Goal: Use online tool/utility: Utilize a website feature to perform a specific function

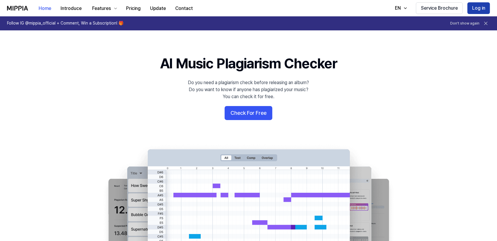
click at [472, 11] on button "Log in" at bounding box center [478, 8] width 23 height 12
click at [486, 21] on icon at bounding box center [485, 23] width 6 height 6
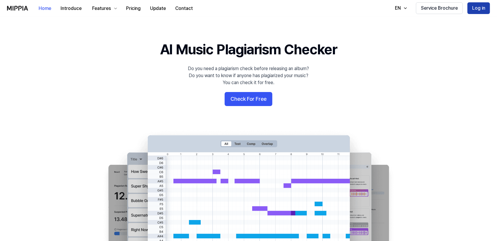
click at [483, 10] on button "Log in" at bounding box center [478, 8] width 23 height 12
click at [473, 7] on button "Log in" at bounding box center [478, 8] width 23 height 12
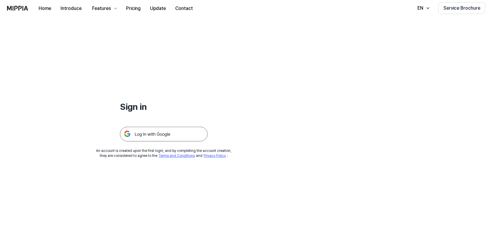
click at [155, 130] on img at bounding box center [164, 134] width 88 height 15
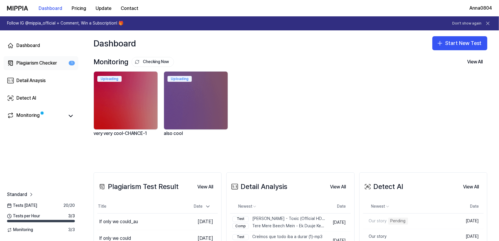
click at [24, 63] on div "Plagiarism Checker" at bounding box center [36, 63] width 41 height 7
click at [18, 62] on div "Plagiarism Checker" at bounding box center [36, 63] width 41 height 7
click at [448, 46] on button "Start New Test" at bounding box center [459, 43] width 55 height 14
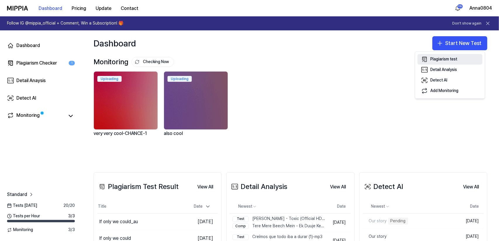
click at [436, 58] on div "Plagiarism test" at bounding box center [443, 59] width 27 height 6
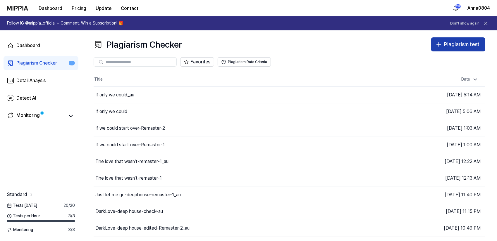
click at [453, 46] on div "Plagiarism test" at bounding box center [461, 44] width 35 height 8
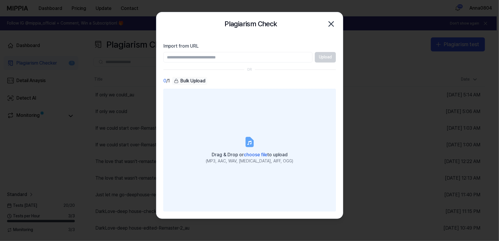
click at [267, 129] on label "Drag & Drop or choose file to upload (MP3, AAC, WAV, [MEDICAL_DATA], AIFF, OGG)" at bounding box center [249, 150] width 172 height 123
click at [0, 0] on input "Drag & Drop or choose file to upload (MP3, AAC, WAV, [MEDICAL_DATA], AIFF, OGG)" at bounding box center [0, 0] width 0 height 0
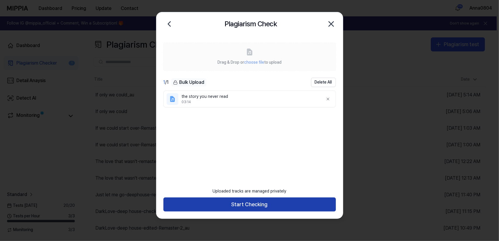
click at [276, 202] on button "Start Checking" at bounding box center [249, 205] width 172 height 14
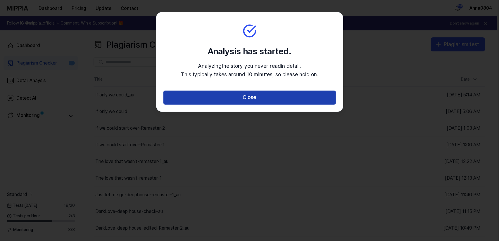
click at [250, 100] on button "Close" at bounding box center [249, 98] width 172 height 14
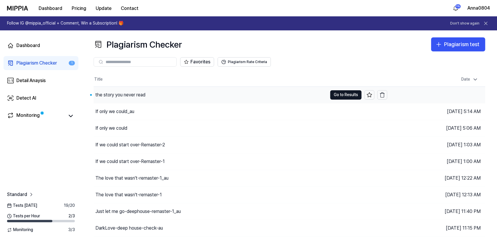
click at [150, 98] on div "the story you never read" at bounding box center [210, 95] width 233 height 16
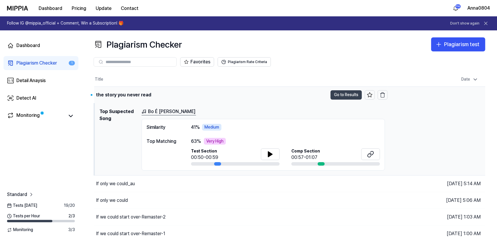
click at [340, 93] on button "Go to Results" at bounding box center [345, 94] width 31 height 9
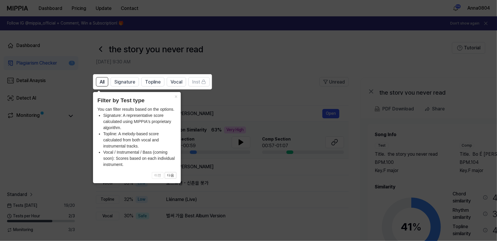
click at [293, 81] on icon at bounding box center [249, 120] width 499 height 241
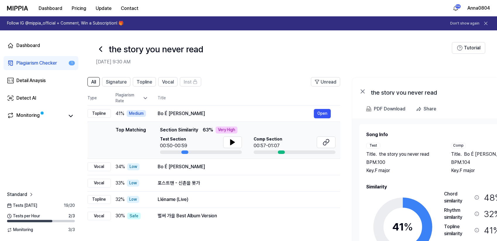
scroll to position [0, 6]
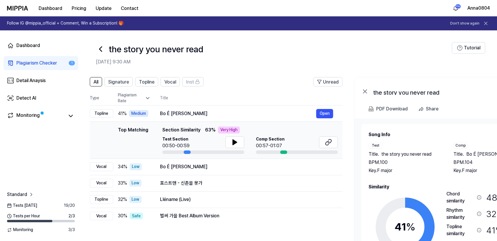
drag, startPoint x: 417, startPoint y: 159, endPoint x: 427, endPoint y: 146, distance: 17.3
click at [427, 146] on div "Test Title . the story you never read BPM. 100 Key. F major" at bounding box center [404, 158] width 73 height 31
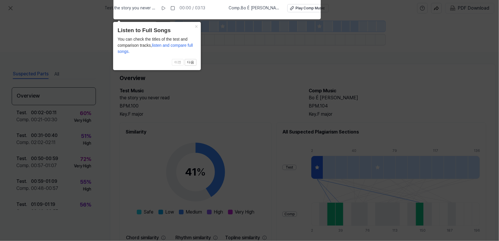
click at [244, 74] on icon at bounding box center [249, 119] width 499 height 244
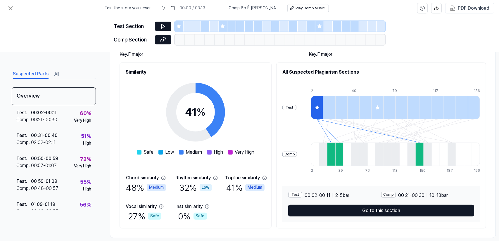
scroll to position [70, 0]
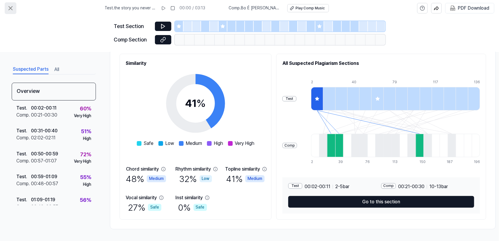
click at [14, 9] on button at bounding box center [11, 8] width 12 height 12
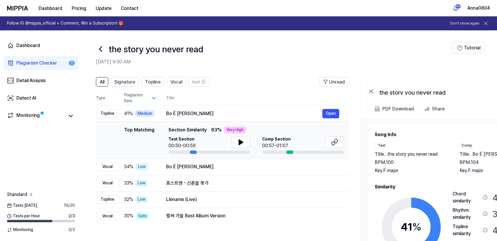
click at [488, 25] on icon at bounding box center [485, 23] width 6 height 6
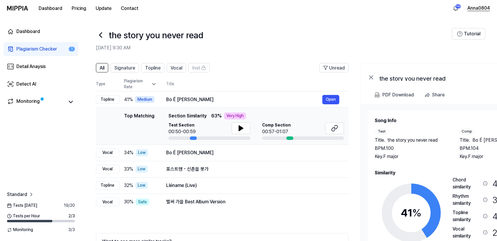
click at [482, 5] on button "Anna0804" at bounding box center [478, 8] width 23 height 7
click at [26, 50] on div "Plagiarism Checker" at bounding box center [36, 49] width 41 height 7
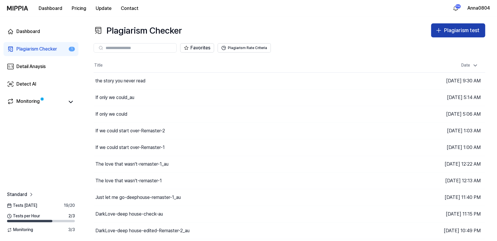
click at [454, 31] on div "Plagiarism test" at bounding box center [461, 30] width 35 height 8
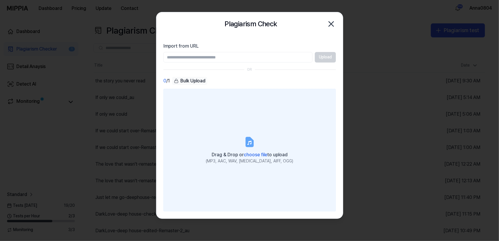
click at [234, 136] on label "Drag & Drop or choose file to upload (MP3, AAC, WAV, [MEDICAL_DATA], AIFF, OGG)" at bounding box center [249, 150] width 172 height 123
click at [0, 0] on input "Drag & Drop or choose file to upload (MP3, AAC, WAV, [MEDICAL_DATA], AIFF, OGG)" at bounding box center [0, 0] width 0 height 0
